Goal: Task Accomplishment & Management: Manage account settings

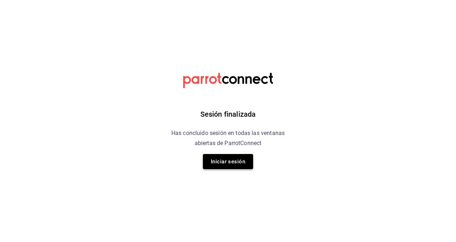
click at [218, 158] on button "Iniciar sesión" at bounding box center [228, 161] width 50 height 15
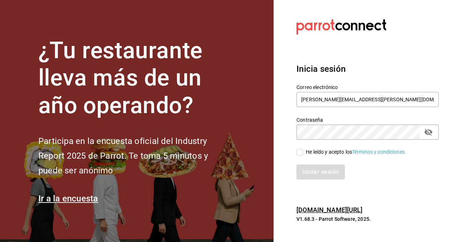
click at [285, 194] on section "Datos incorrectos. Verifica que tu Correo o Contraseña estén bien escritos. Ini…" at bounding box center [365, 121] width 183 height 242
click at [334, 103] on input "[PERSON_NAME][EMAIL_ADDRESS][PERSON_NAME][DOMAIN_NAME]" at bounding box center [368, 99] width 142 height 15
paste input "eduardo.robles"
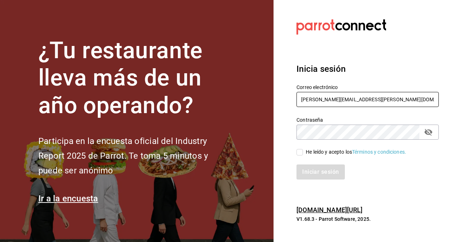
type input "eduardo.robles@grupocosteno.com"
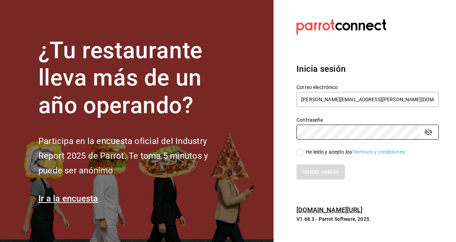
click at [380, 201] on section "Datos incorrectos. Verifica que tu Correo o Contraseña estén bien escritos. Ini…" at bounding box center [365, 121] width 183 height 242
click at [300, 152] on input "He leído y acepto los Términos y condiciones." at bounding box center [300, 152] width 6 height 6
checkbox input "true"
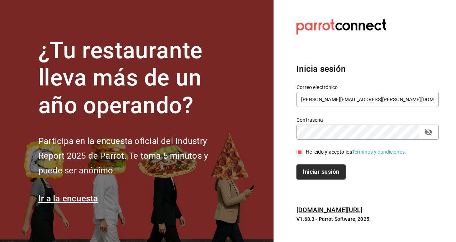
click at [318, 174] on button "Iniciar sesión" at bounding box center [321, 171] width 49 height 15
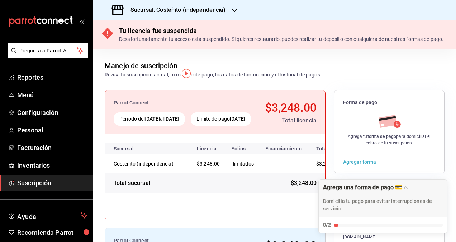
click at [232, 9] on icon "button" at bounding box center [235, 11] width 6 height 4
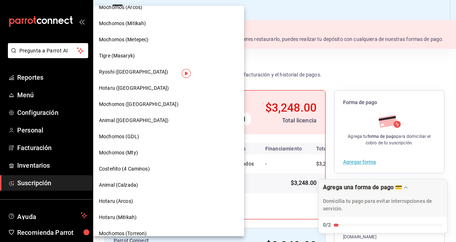
scroll to position [139, 0]
click at [127, 124] on div "Animal ([GEOGRAPHIC_DATA])" at bounding box center [168, 120] width 151 height 16
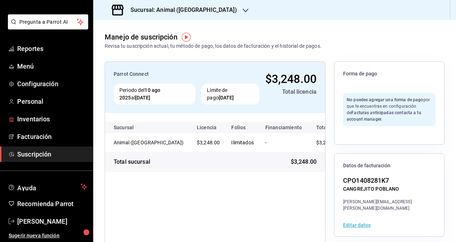
scroll to position [0, 0]
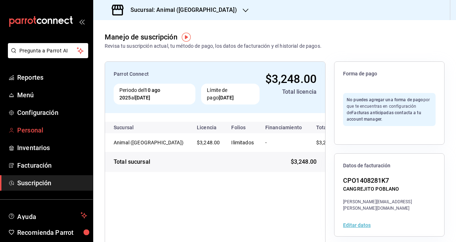
click at [34, 129] on span "Personal" at bounding box center [52, 130] width 70 height 10
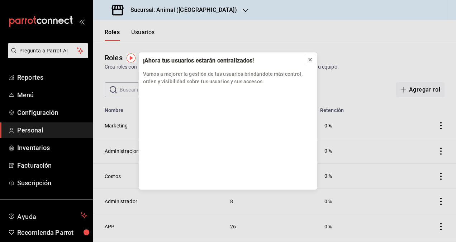
click at [311, 59] on icon at bounding box center [310, 59] width 3 height 3
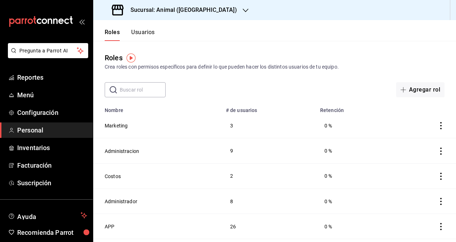
click at [137, 89] on input "text" at bounding box center [143, 90] width 46 height 14
click at [142, 34] on button "Usuarios" at bounding box center [143, 35] width 24 height 12
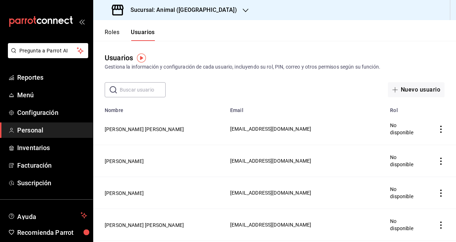
click at [135, 89] on input "text" at bounding box center [143, 90] width 46 height 14
click at [113, 90] on icon at bounding box center [113, 89] width 7 height 7
click at [131, 91] on input "text" at bounding box center [143, 90] width 46 height 14
paste input "Guiseppe"
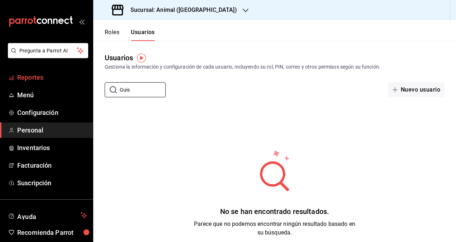
drag, startPoint x: 151, startPoint y: 94, endPoint x: 70, endPoint y: 83, distance: 81.9
click at [70, 83] on div "Pregunta a Parrot AI Reportes Menú Configuración Personal Inventarios Facturaci…" at bounding box center [228, 121] width 456 height 242
paste input "eppe 86"
type input "G"
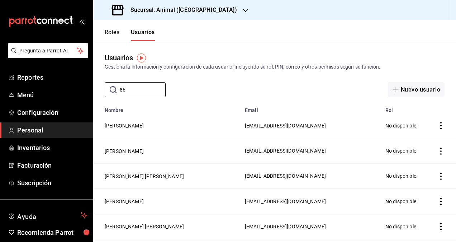
drag, startPoint x: 127, startPoint y: 92, endPoint x: 78, endPoint y: 85, distance: 50.0
click at [78, 85] on div "Pregunta a Parrot AI Reportes Menú Configuración Personal Inventarios Facturaci…" at bounding box center [228, 121] width 456 height 242
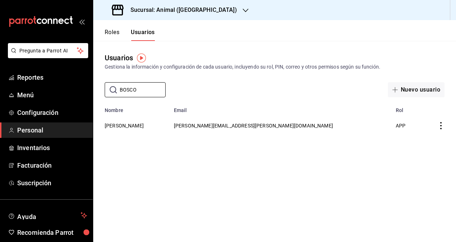
type input "BOSCO"
click at [442, 126] on icon "actions" at bounding box center [441, 125] width 1 height 7
click at [415, 137] on span "Eliminar" at bounding box center [415, 136] width 18 height 6
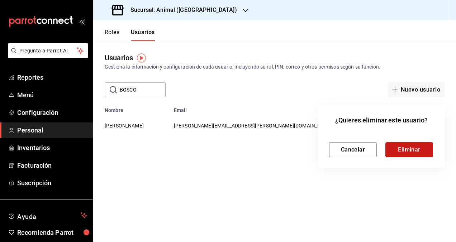
click at [395, 151] on button "Eliminar" at bounding box center [410, 149] width 48 height 15
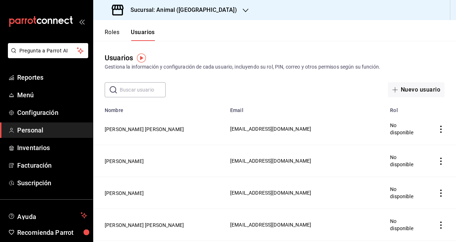
click at [147, 91] on input "text" at bounding box center [143, 90] width 46 height 14
type input "BOSCO"
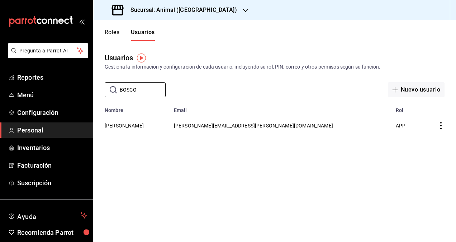
click at [442, 126] on icon "actions" at bounding box center [441, 125] width 1 height 7
click at [421, 135] on span "Eliminar" at bounding box center [415, 136] width 18 height 6
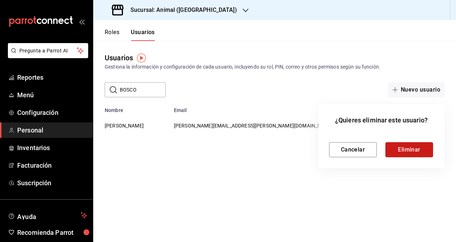
click at [412, 150] on button "Eliminar" at bounding box center [410, 149] width 48 height 15
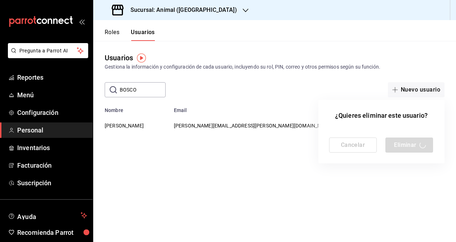
click at [293, 185] on div at bounding box center [228, 121] width 456 height 242
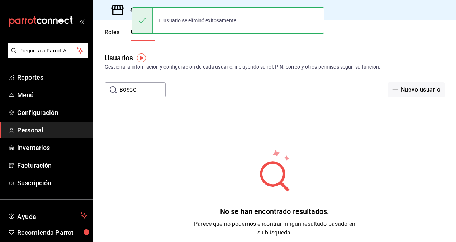
click at [247, 139] on div "No se han encontrado resultados. Parece que no podemos encontrar ningún resulta…" at bounding box center [274, 192] width 363 height 179
click at [131, 172] on div "No se han encontrado resultados. Parece que no podemos encontrar ningún resulta…" at bounding box center [274, 192] width 363 height 179
click at [219, 62] on div "Usuarios Gestiona la información y configuración de cada usuario, incluyendo su…" at bounding box center [274, 61] width 363 height 18
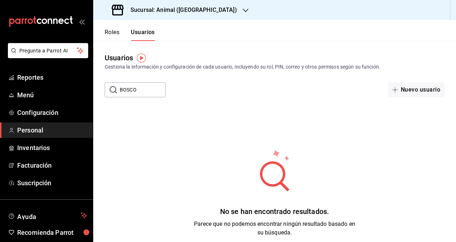
click at [243, 10] on icon "button" at bounding box center [246, 11] width 6 height 6
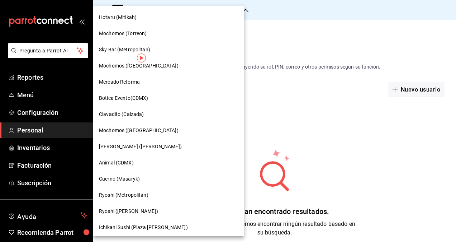
scroll to position [345, 0]
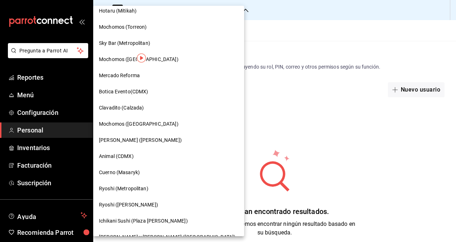
click at [129, 154] on span "Animal (CDMX)" at bounding box center [116, 157] width 35 height 8
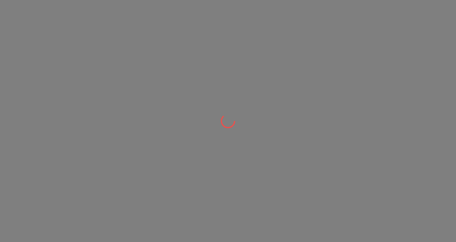
click at [266, 193] on div at bounding box center [228, 121] width 456 height 242
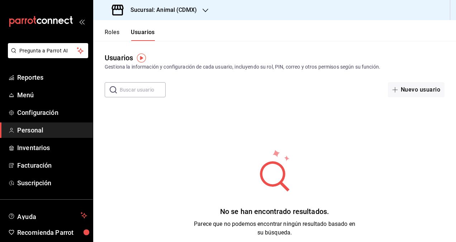
click at [125, 87] on input "text" at bounding box center [143, 90] width 46 height 14
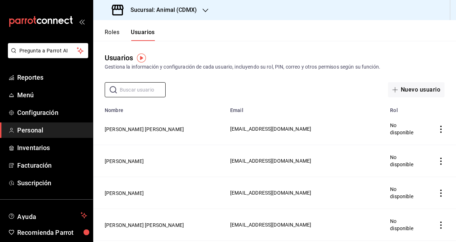
type input "BOSCO"
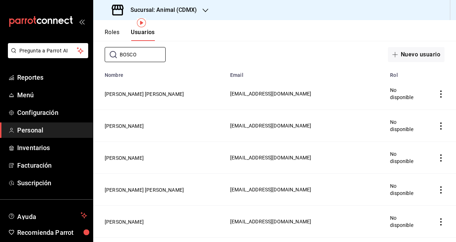
scroll to position [0, 0]
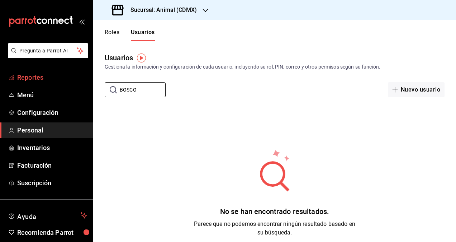
drag, startPoint x: 146, startPoint y: 92, endPoint x: 67, endPoint y: 77, distance: 80.3
click at [67, 77] on div "Pregunta a Parrot AI Reportes Menú Configuración Personal Inventarios Facturaci…" at bounding box center [228, 121] width 456 height 242
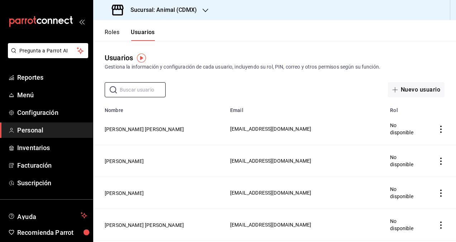
paste input "[PERSON_NAME]"
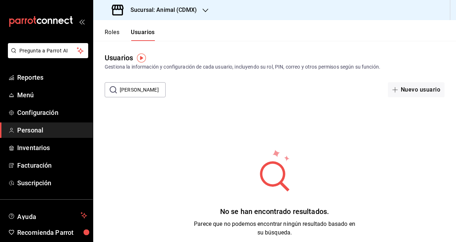
click at [101, 160] on div "No se han encontrado resultados. Parece que no podemos encontrar ningún resulta…" at bounding box center [274, 192] width 363 height 179
click at [129, 117] on div "No se han encontrado resultados. Parece que no podemos encontrar ningún resulta…" at bounding box center [274, 192] width 363 height 179
drag, startPoint x: 149, startPoint y: 89, endPoint x: 2, endPoint y: 69, distance: 148.1
click at [2, 69] on div "Pregunta a Parrot AI Reportes Menú Configuración Personal Inventarios Facturaci…" at bounding box center [228, 121] width 456 height 242
type input "BOSCO"
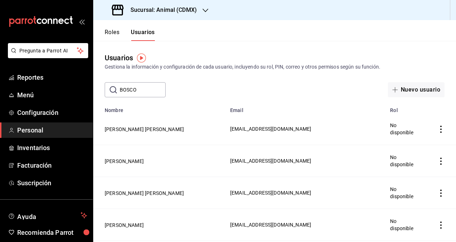
click at [134, 90] on input "BOSCO" at bounding box center [143, 90] width 46 height 14
click at [141, 86] on input "BOSCO" at bounding box center [143, 90] width 46 height 14
type input "Giu"
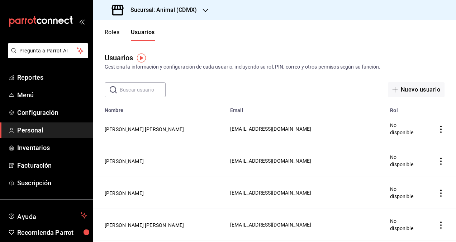
click at [130, 91] on input "text" at bounding box center [143, 90] width 46 height 14
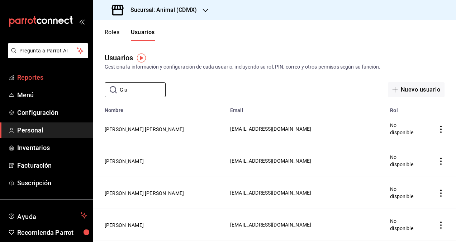
drag, startPoint x: 130, startPoint y: 95, endPoint x: 67, endPoint y: 84, distance: 63.4
click at [67, 84] on div "Pregunta a Parrot AI Reportes Menú Configuración Personal Inventarios Facturaci…" at bounding box center [228, 121] width 456 height 242
type input "Bosco"
drag, startPoint x: 139, startPoint y: 88, endPoint x: 29, endPoint y: 78, distance: 109.9
click at [29, 78] on div "Pregunta a Parrot AI Reportes Menú Configuración Personal Inventarios Facturaci…" at bounding box center [228, 121] width 456 height 242
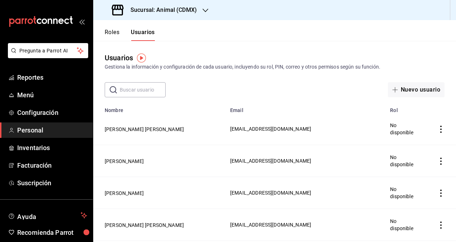
click at [205, 10] on icon "button" at bounding box center [206, 11] width 6 height 6
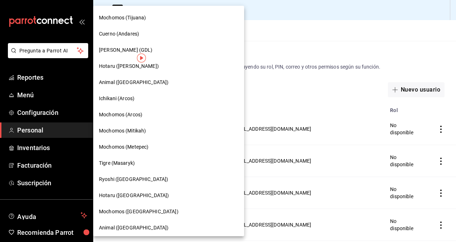
scroll to position [32, 0]
click at [141, 80] on div "Animal ([GEOGRAPHIC_DATA])" at bounding box center [169, 82] width 140 height 8
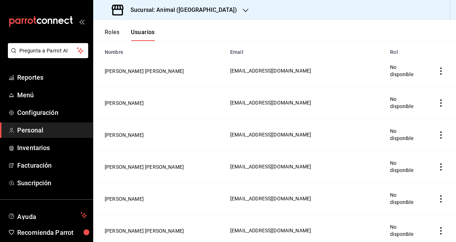
scroll to position [0, 0]
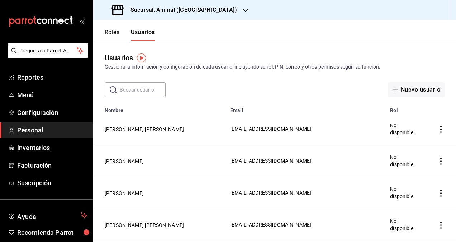
click at [126, 92] on input "text" at bounding box center [143, 90] width 46 height 14
type input "Bosco"
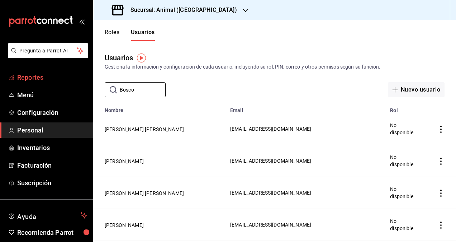
drag, startPoint x: 140, startPoint y: 90, endPoint x: 44, endPoint y: 74, distance: 96.7
click at [44, 74] on div "Pregunta a Parrot AI Reportes Menú Configuración Personal Inventarios Facturaci…" at bounding box center [228, 121] width 456 height 242
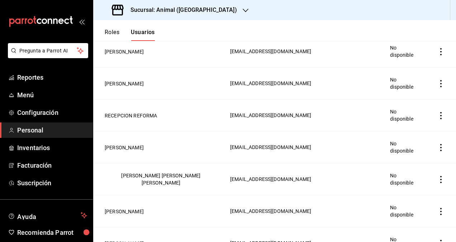
scroll to position [334, 0]
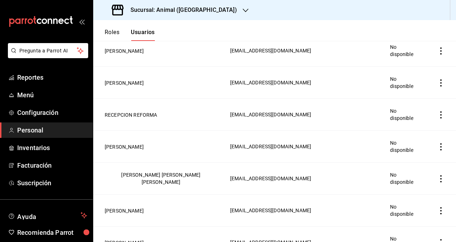
click at [108, 29] on button "Roles" at bounding box center [112, 35] width 15 height 12
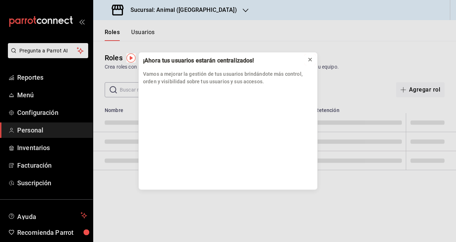
click at [310, 59] on icon at bounding box center [310, 59] width 3 height 3
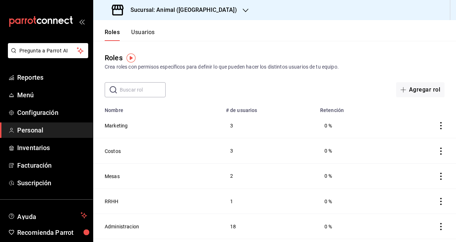
click at [141, 32] on button "Usuarios" at bounding box center [143, 35] width 24 height 12
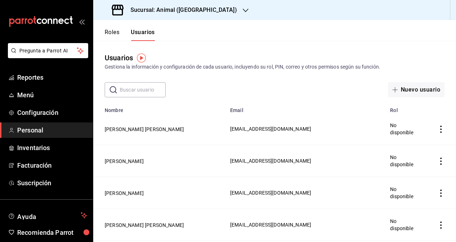
click at [243, 11] on icon "button" at bounding box center [246, 11] width 6 height 4
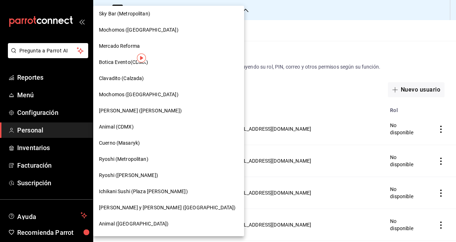
scroll to position [375, 0]
click at [119, 146] on span "Cuerno (Masaryk)" at bounding box center [119, 143] width 41 height 8
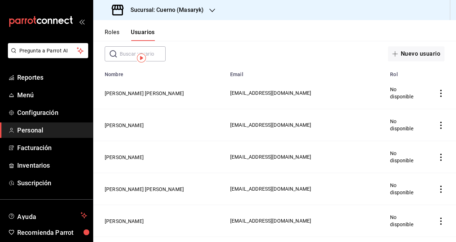
scroll to position [0, 0]
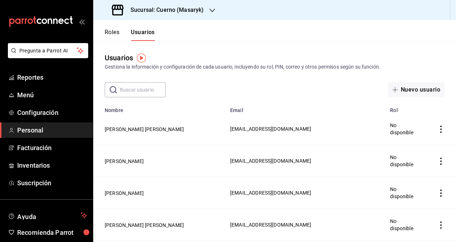
click at [134, 86] on input "text" at bounding box center [143, 90] width 46 height 14
paste input "Giuseppe"
type input "Giuseppe"
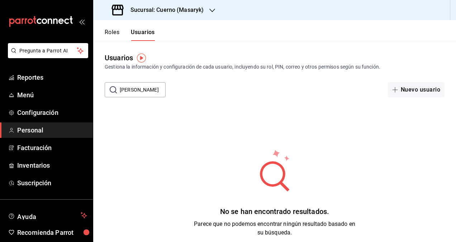
click at [137, 90] on input "Giuseppe" at bounding box center [143, 90] width 46 height 14
click at [189, 130] on div "No se han encontrado resultados. Parece que no podemos encontrar ningún resulta…" at bounding box center [274, 192] width 363 height 179
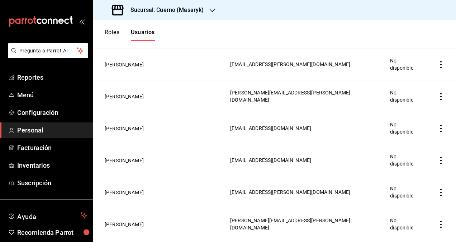
scroll to position [1120, 0]
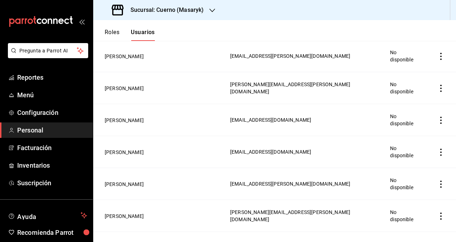
drag, startPoint x: 243, startPoint y: 172, endPoint x: 279, endPoint y: 251, distance: 87.4
click at [279, 241] on html "Pregunta a Parrot AI Reportes Menú Configuración Personal Facturación Inventari…" at bounding box center [228, 121] width 456 height 242
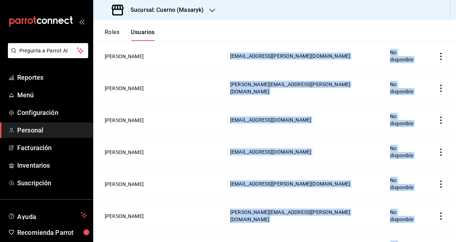
drag, startPoint x: 279, startPoint y: 251, endPoint x: 254, endPoint y: 177, distance: 78.7
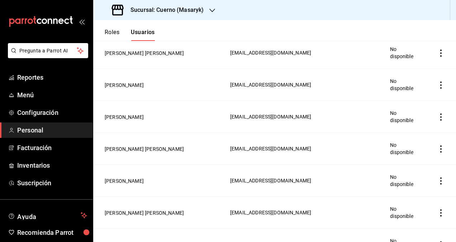
scroll to position [52, 0]
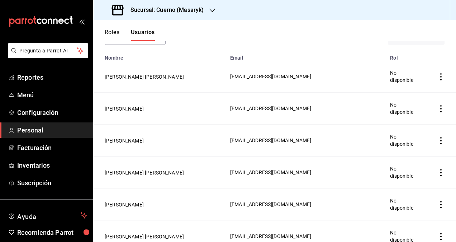
click at [211, 11] on icon "button" at bounding box center [213, 11] width 6 height 6
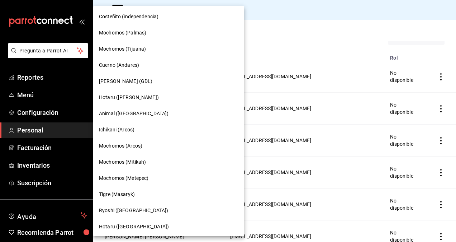
click at [140, 63] on div "Cuerno (Andares)" at bounding box center [169, 65] width 140 height 8
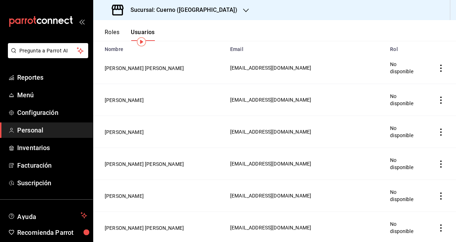
scroll to position [0, 0]
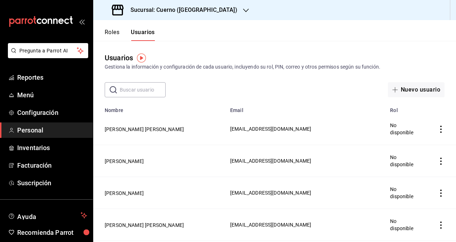
click at [138, 89] on input "text" at bounding box center [143, 90] width 46 height 14
type input "B"
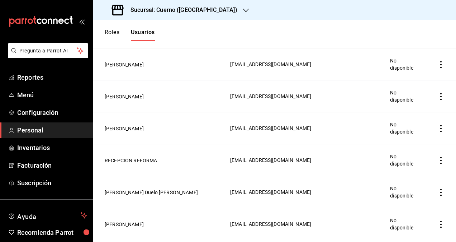
scroll to position [314, 0]
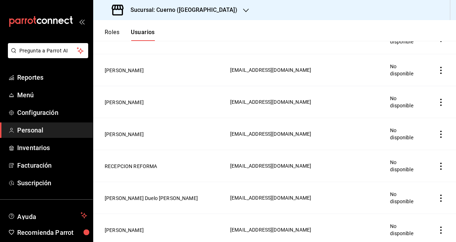
click at [210, 16] on div "Sucursal: Cuerno (Andares)" at bounding box center [175, 10] width 153 height 20
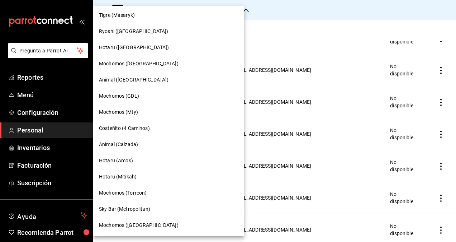
scroll to position [182, 0]
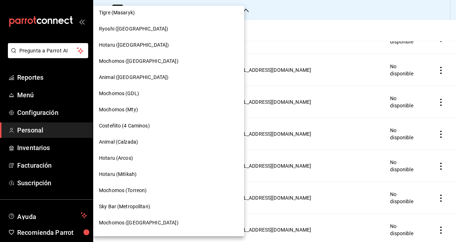
click at [133, 144] on span "Animal (Calzada)" at bounding box center [118, 142] width 39 height 8
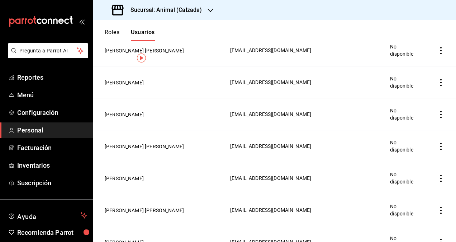
scroll to position [0, 0]
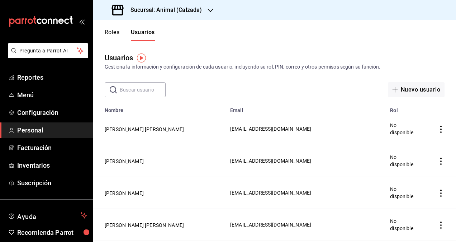
click at [136, 88] on input "text" at bounding box center [143, 90] width 46 height 14
type input "BOSCO"
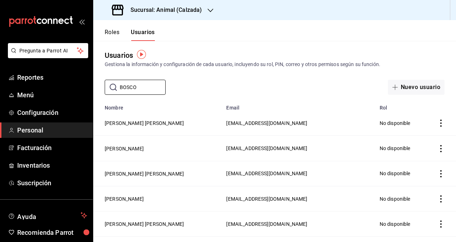
scroll to position [2, 0]
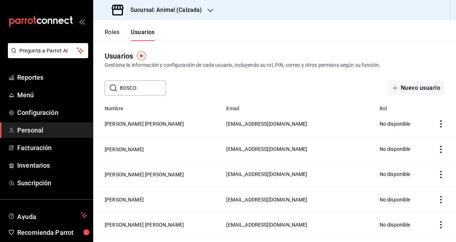
click at [130, 85] on input "BOSCO" at bounding box center [143, 88] width 46 height 14
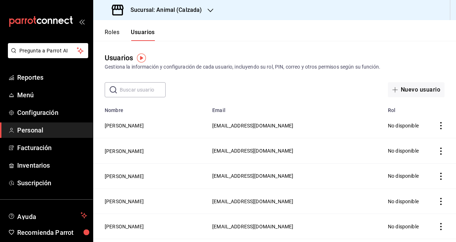
click at [212, 12] on icon "button" at bounding box center [211, 11] width 6 height 6
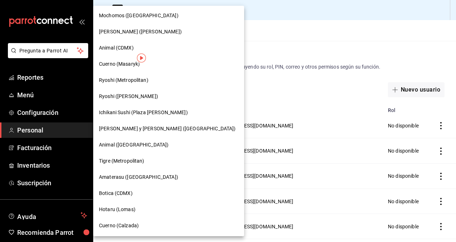
scroll to position [470, 0]
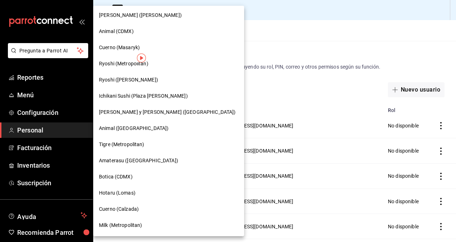
click at [146, 206] on div "Cuerno (Calzada)" at bounding box center [169, 209] width 140 height 8
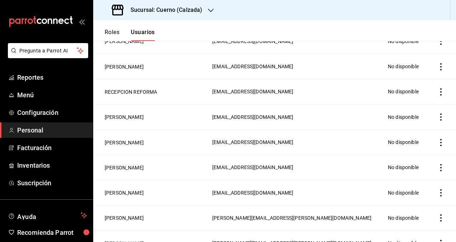
scroll to position [262, 0]
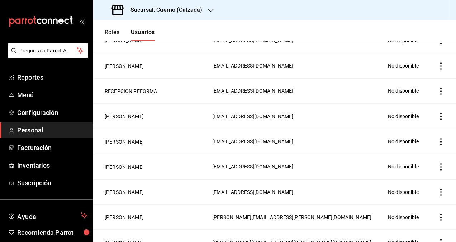
click at [151, 37] on button "Usuarios" at bounding box center [143, 35] width 24 height 12
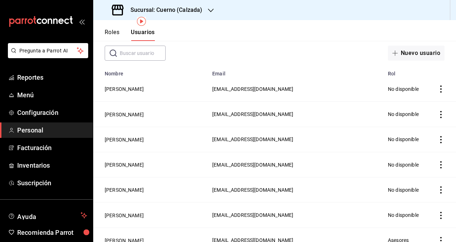
scroll to position [0, 0]
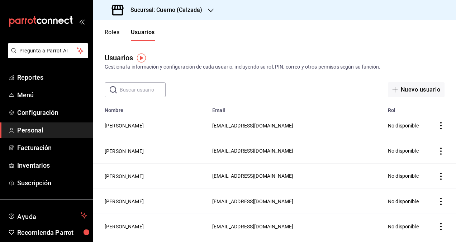
click at [210, 10] on icon "button" at bounding box center [211, 11] width 6 height 6
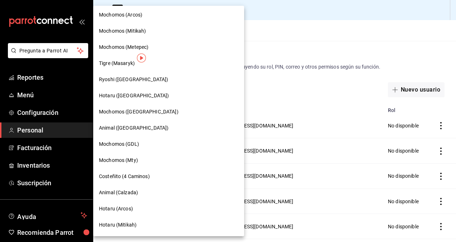
scroll to position [132, 0]
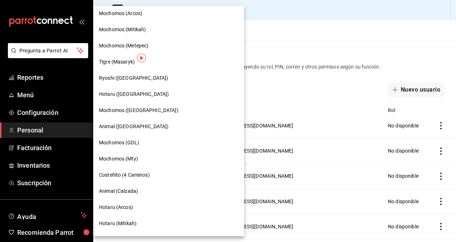
click at [222, 33] on div at bounding box center [228, 121] width 456 height 242
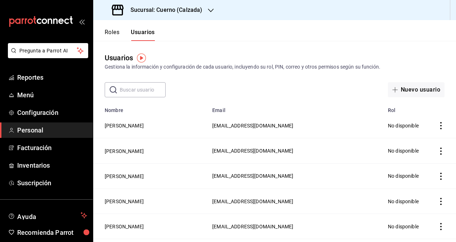
click at [213, 9] on icon "button" at bounding box center [211, 11] width 6 height 4
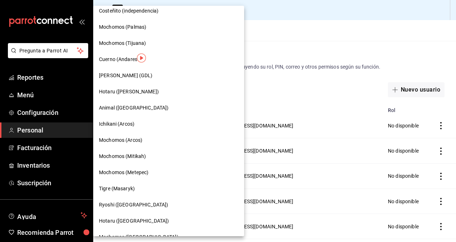
scroll to position [5, 0]
click at [130, 29] on span "Mochomos (Palmas)" at bounding box center [122, 28] width 47 height 8
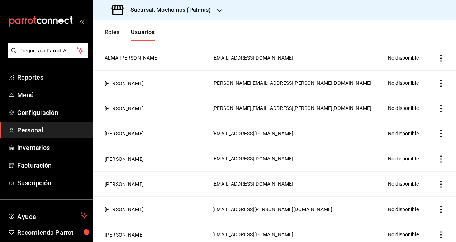
scroll to position [850, 0]
click at [276, 39] on header "Roles Usuarios" at bounding box center [274, 30] width 363 height 21
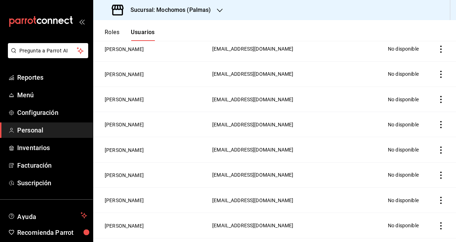
scroll to position [0, 0]
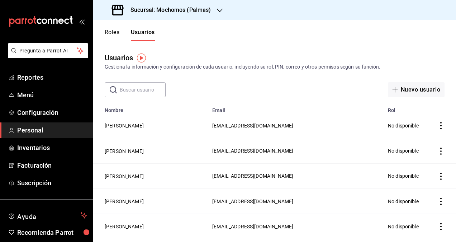
click at [217, 13] on icon "button" at bounding box center [220, 11] width 6 height 6
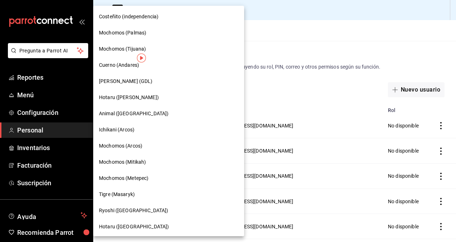
click at [153, 179] on div "Mochomos (Metepec)" at bounding box center [169, 178] width 140 height 8
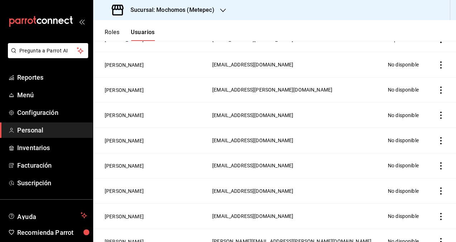
scroll to position [644, 0]
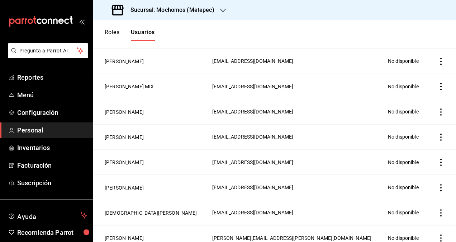
click at [222, 10] on icon "button" at bounding box center [223, 11] width 6 height 6
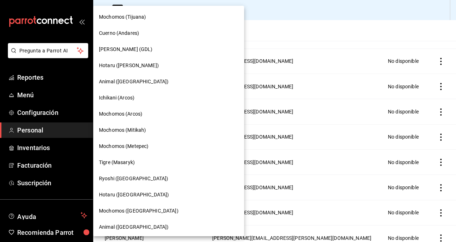
scroll to position [0, 0]
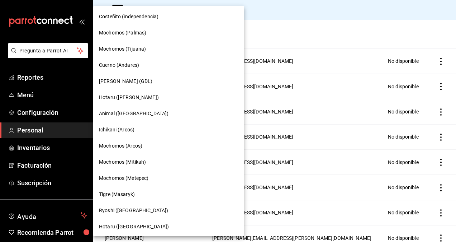
click at [124, 47] on span "Mochomos (Tijuana)" at bounding box center [122, 49] width 47 height 8
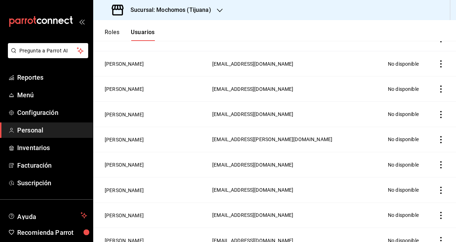
scroll to position [1120, 0]
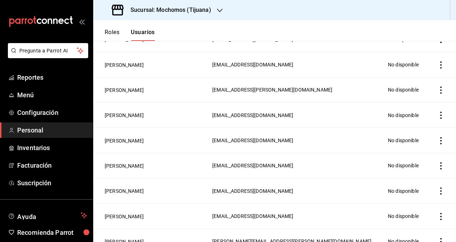
drag, startPoint x: 210, startPoint y: 153, endPoint x: 180, endPoint y: 144, distance: 30.9
click at [180, 153] on td "[PERSON_NAME]" at bounding box center [150, 165] width 115 height 25
click at [119, 116] on td "[PERSON_NAME]" at bounding box center [150, 115] width 115 height 25
click at [220, 12] on icon "button" at bounding box center [220, 11] width 6 height 6
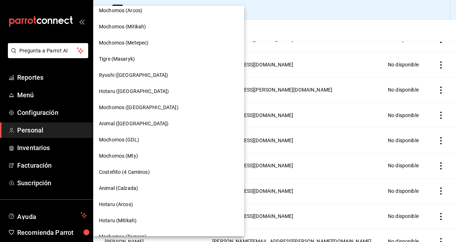
scroll to position [136, 0]
click at [124, 106] on span "Mochomos ([GEOGRAPHIC_DATA])" at bounding box center [139, 107] width 80 height 8
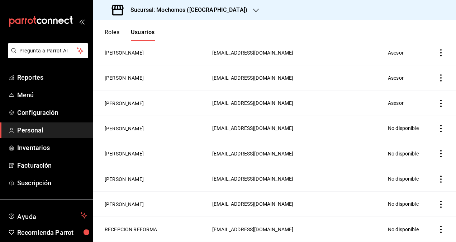
scroll to position [0, 0]
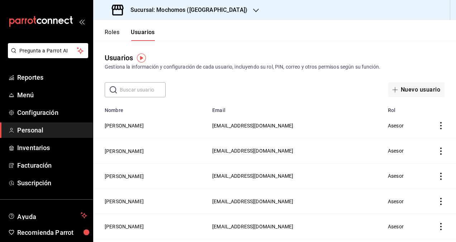
click at [217, 87] on div "​ ​ Nuevo usuario" at bounding box center [274, 89] width 363 height 15
click at [25, 98] on span "Menú" at bounding box center [52, 95] width 70 height 10
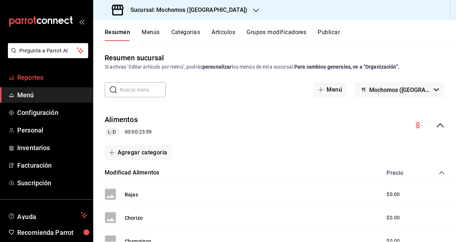
click at [32, 76] on span "Reportes" at bounding box center [52, 77] width 70 height 10
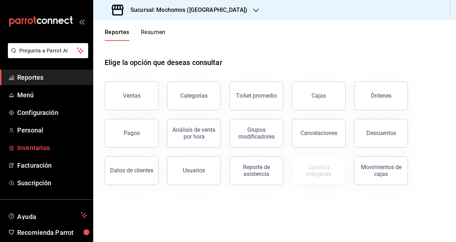
click at [32, 145] on span "Inventarios" at bounding box center [52, 148] width 70 height 10
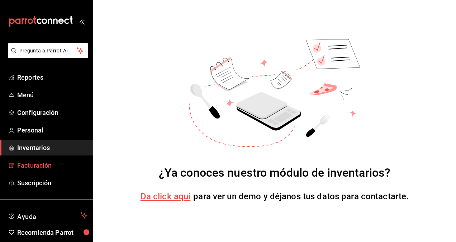
click at [44, 165] on span "Facturación" at bounding box center [52, 165] width 70 height 10
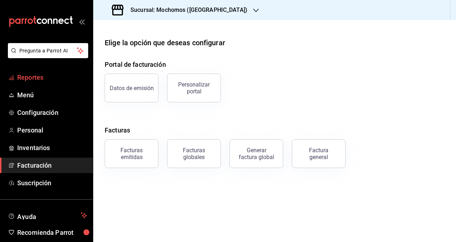
click at [51, 75] on span "Reportes" at bounding box center [52, 77] width 70 height 10
